Goal: Complete application form

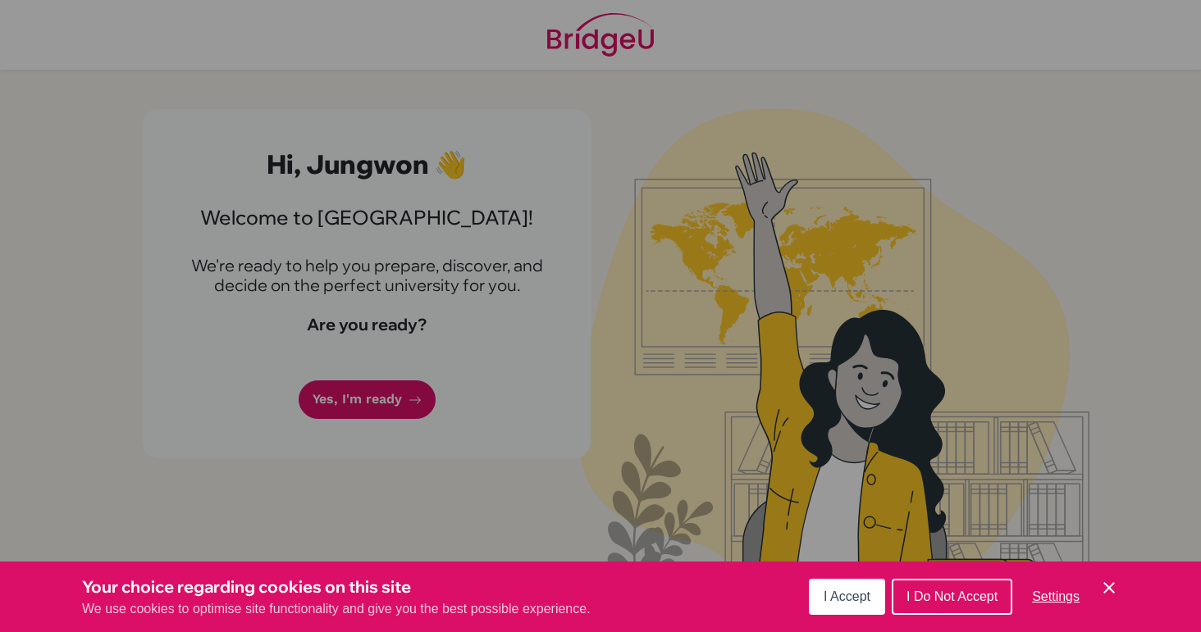
click at [1100, 585] on icon "Cookie Control Close Icon" at bounding box center [1109, 588] width 20 height 20
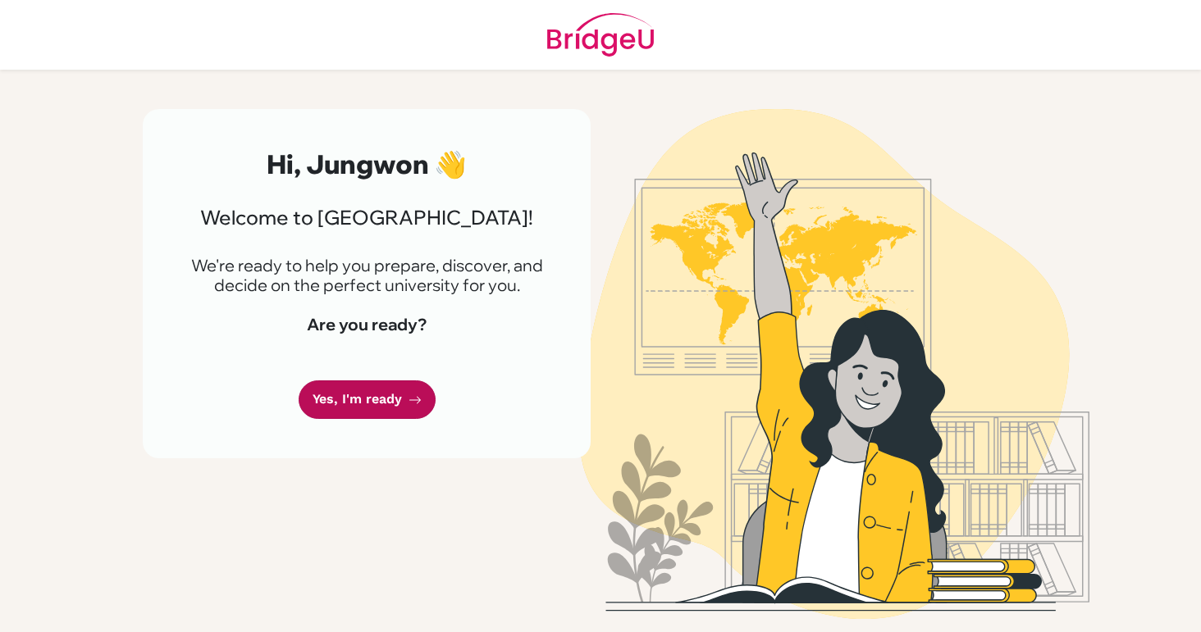
click at [353, 396] on link "Yes, I'm ready" at bounding box center [366, 400] width 137 height 39
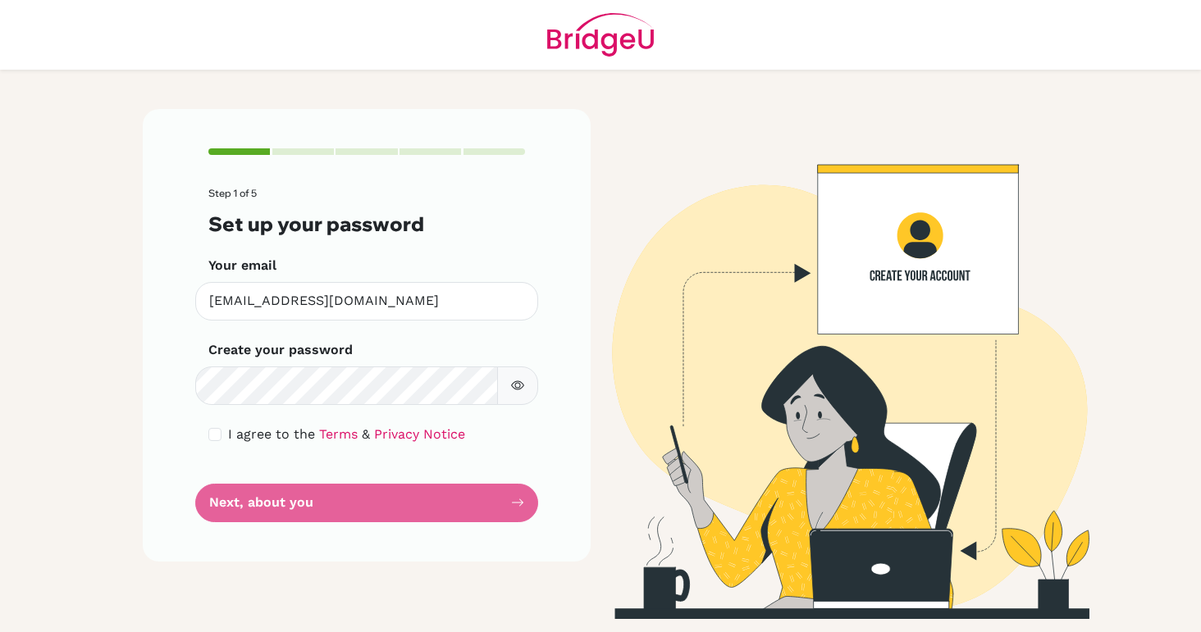
click at [518, 394] on button "button" at bounding box center [517, 386] width 41 height 39
click at [517, 392] on button "button" at bounding box center [517, 386] width 41 height 39
click at [216, 440] on input "checkbox" at bounding box center [214, 434] width 13 height 13
checkbox input "true"
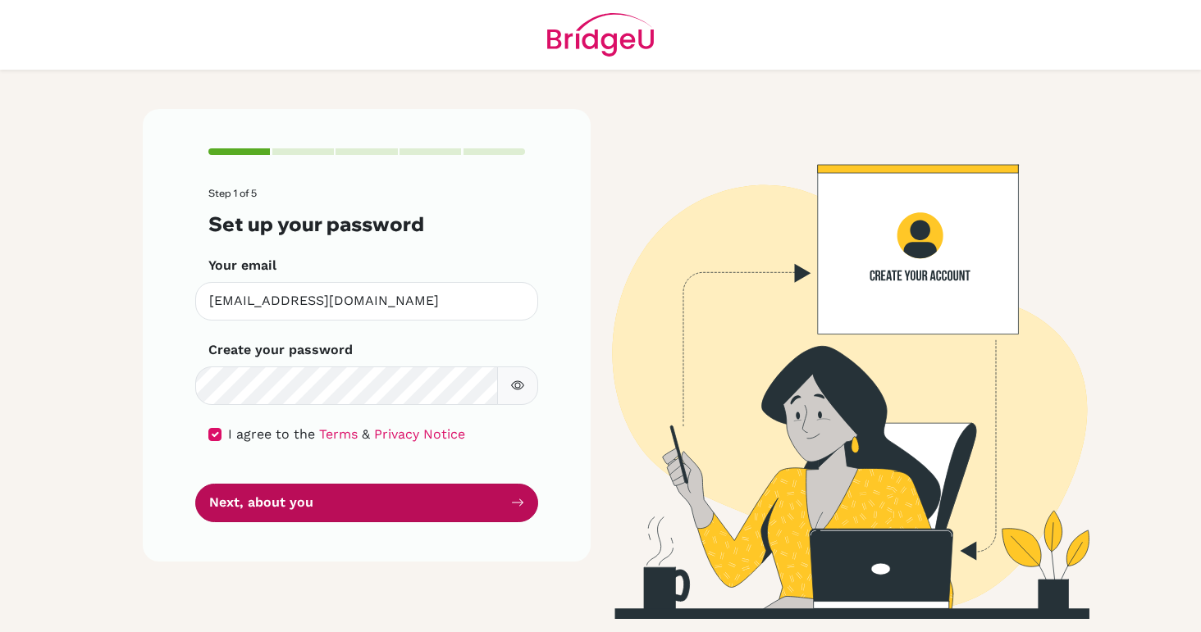
click at [272, 503] on button "Next, about you" at bounding box center [366, 503] width 343 height 39
